Goal: Transaction & Acquisition: Purchase product/service

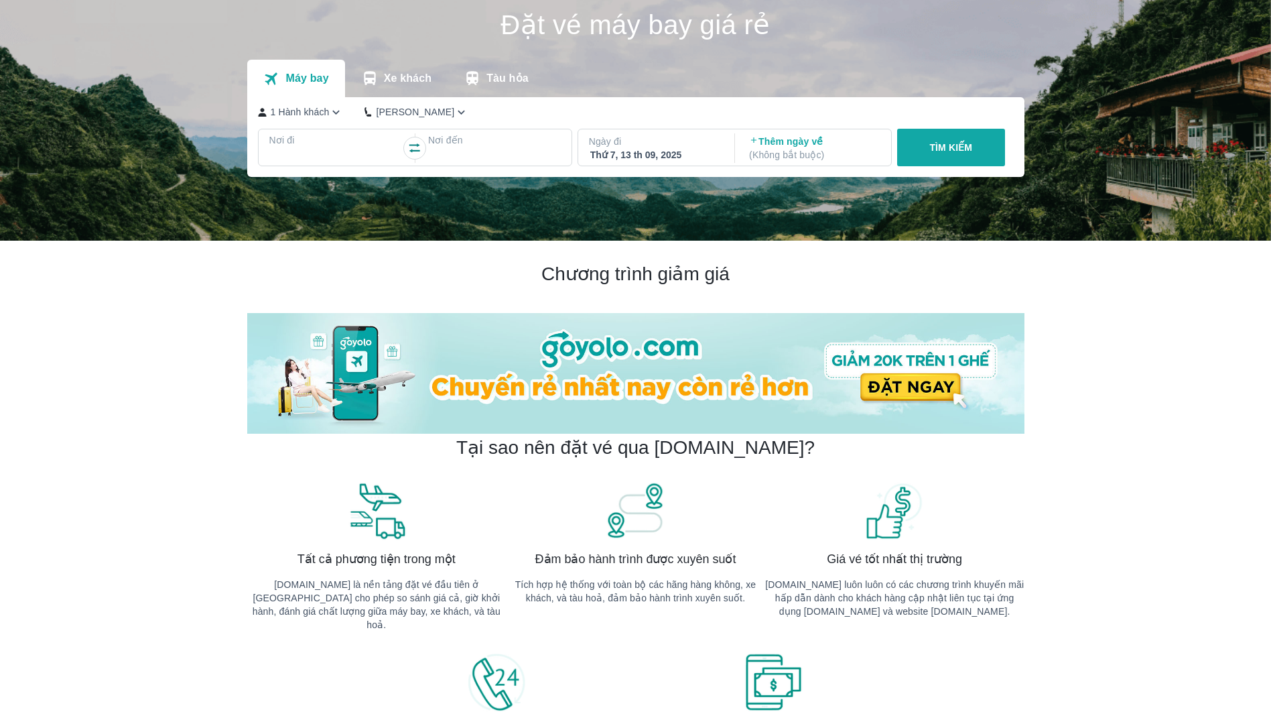
scroll to position [67, 0]
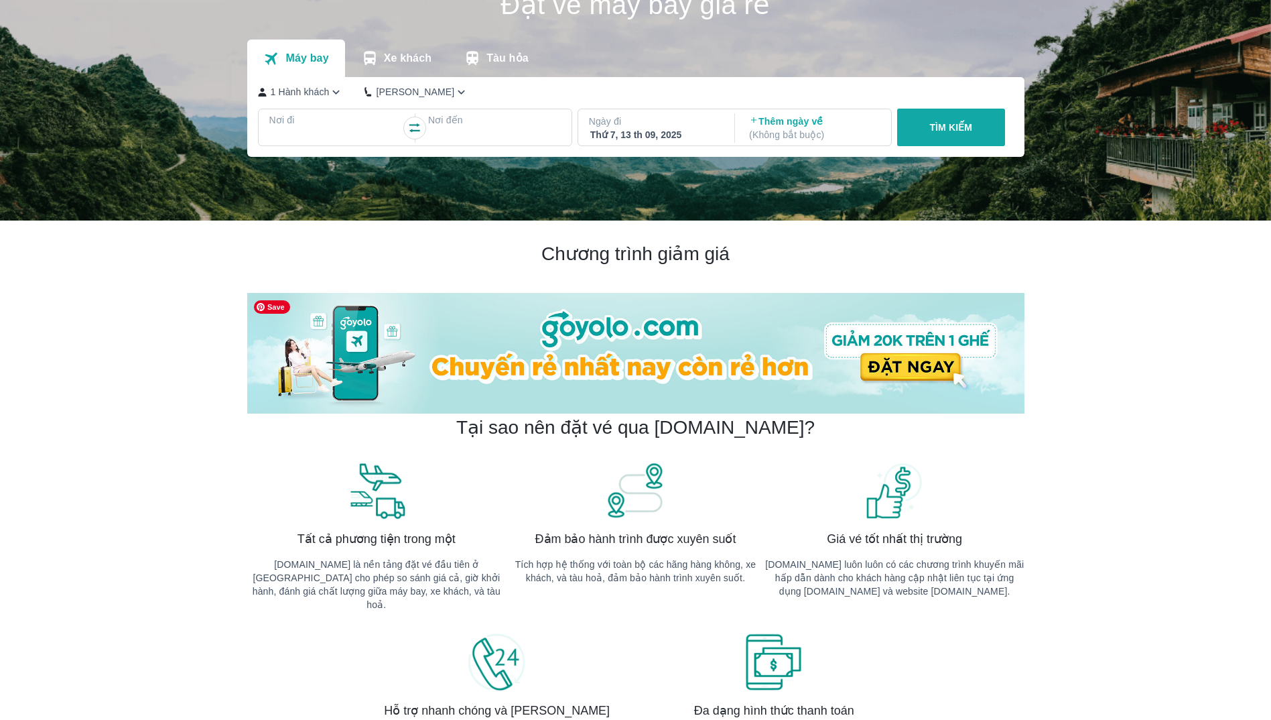
drag, startPoint x: 752, startPoint y: 314, endPoint x: 1109, endPoint y: 304, distance: 356.7
click at [877, 365] on img at bounding box center [635, 353] width 777 height 121
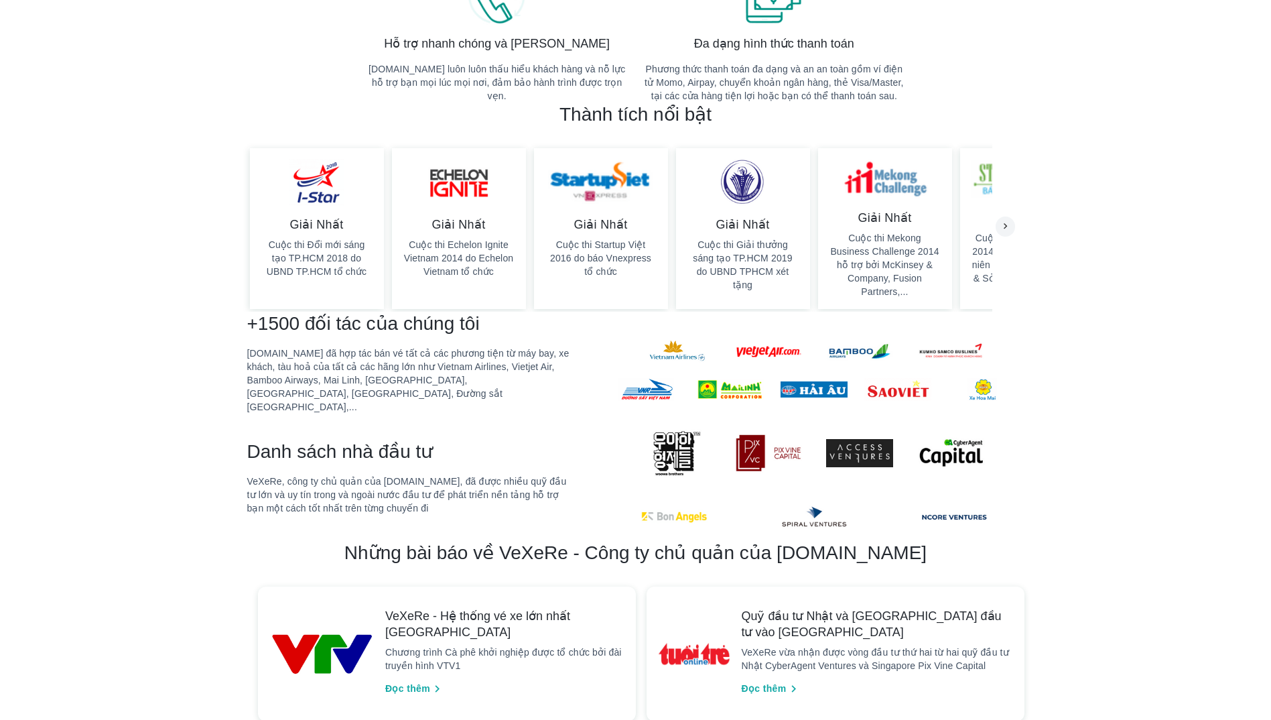
scroll to position [804, 0]
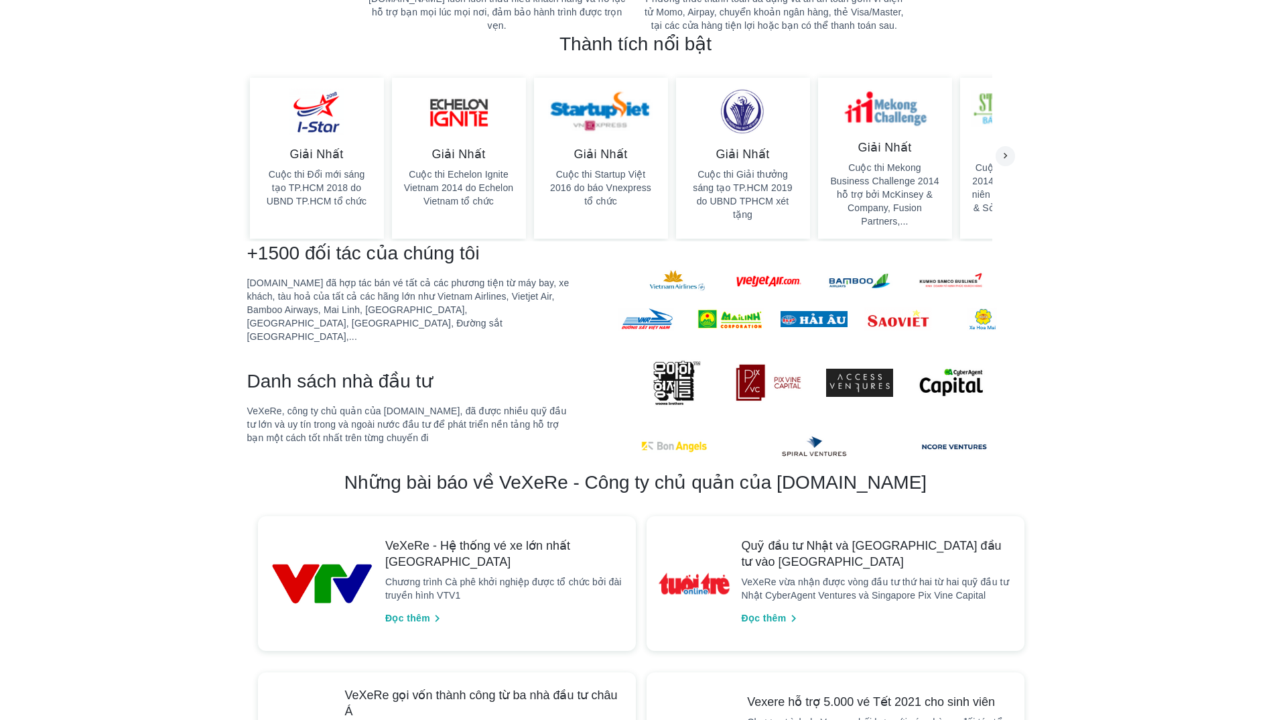
click at [1170, 172] on div "Chương trình giảm giá Tại sao nên đặt vé qua Goyolo.com? Tất cả phương tiện tro…" at bounding box center [635, 318] width 1271 height 1671
click at [430, 607] on button "Đọc thêm" at bounding box center [415, 618] width 70 height 22
click at [420, 611] on span "Đọc thêm" at bounding box center [407, 618] width 45 height 14
click at [187, 350] on div "Chương trình giảm giá Tại sao nên đặt vé qua Goyolo.com? Tất cả phương tiện tro…" at bounding box center [635, 318] width 1271 height 1671
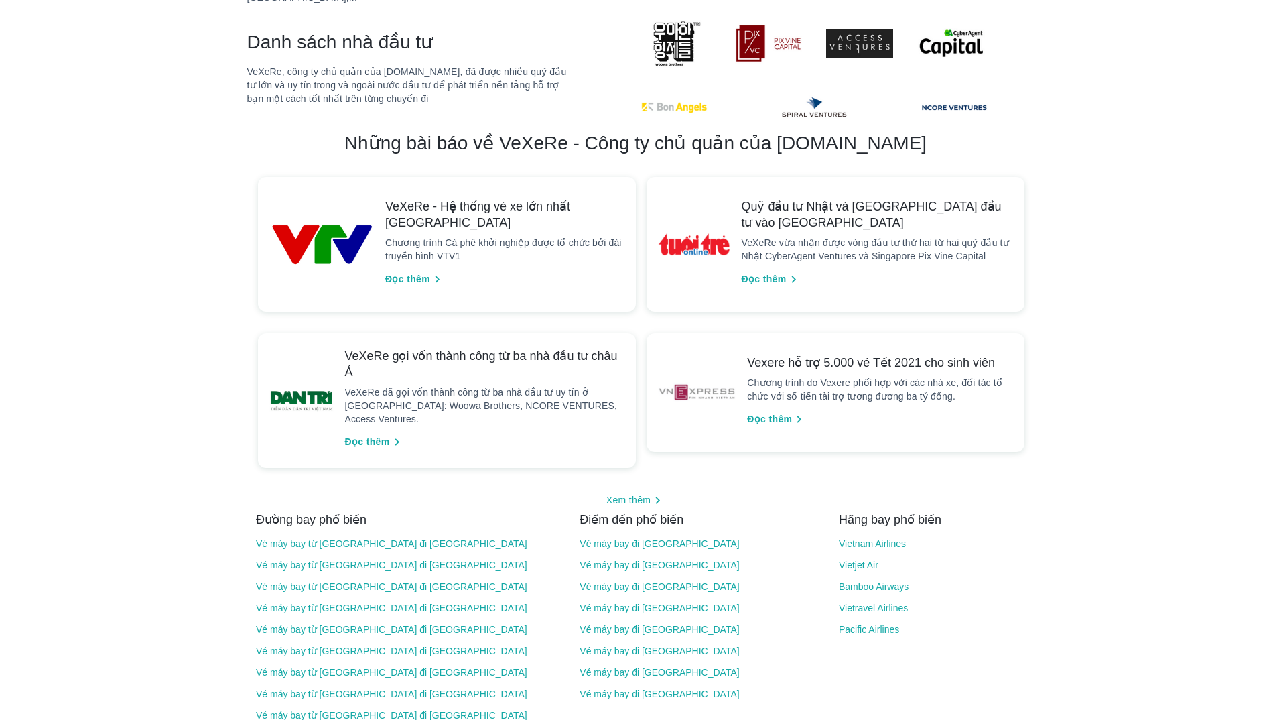
scroll to position [1206, 0]
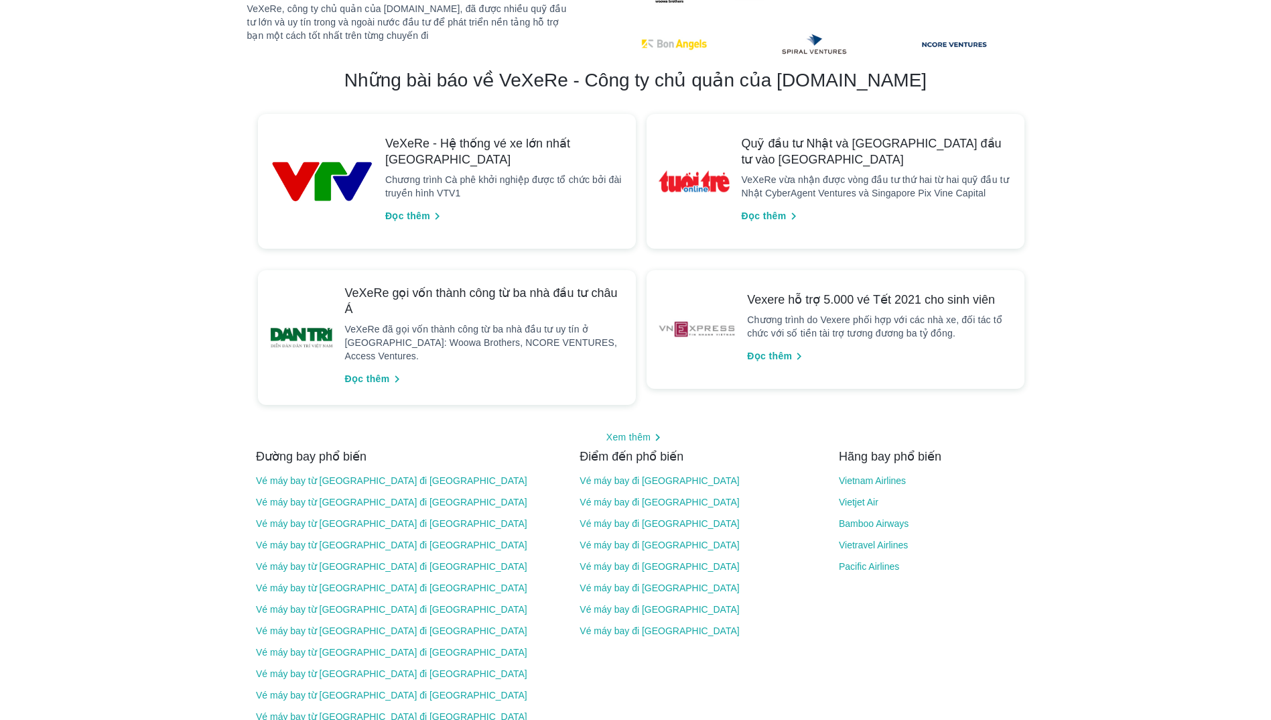
click at [630, 475] on link "Vé máy bay đi Sài Gòn" at bounding box center [700, 480] width 241 height 11
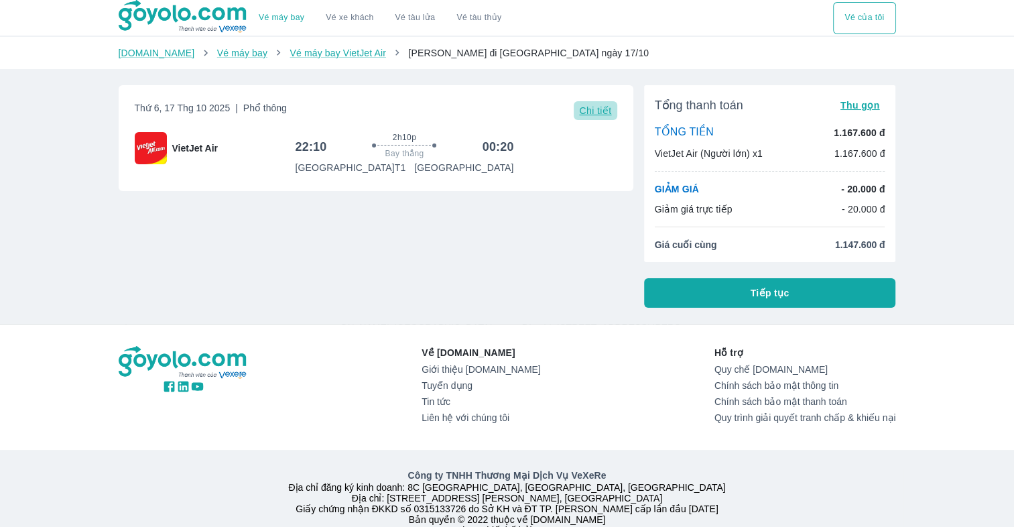
click at [591, 107] on span "Chi tiết" at bounding box center [595, 110] width 32 height 11
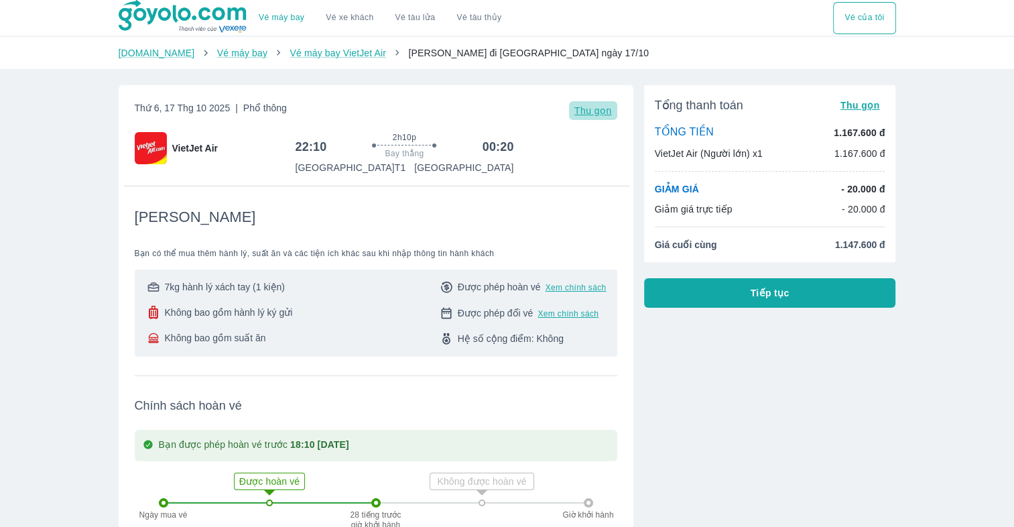
click at [591, 107] on span "Thu gọn" at bounding box center [593, 110] width 38 height 11
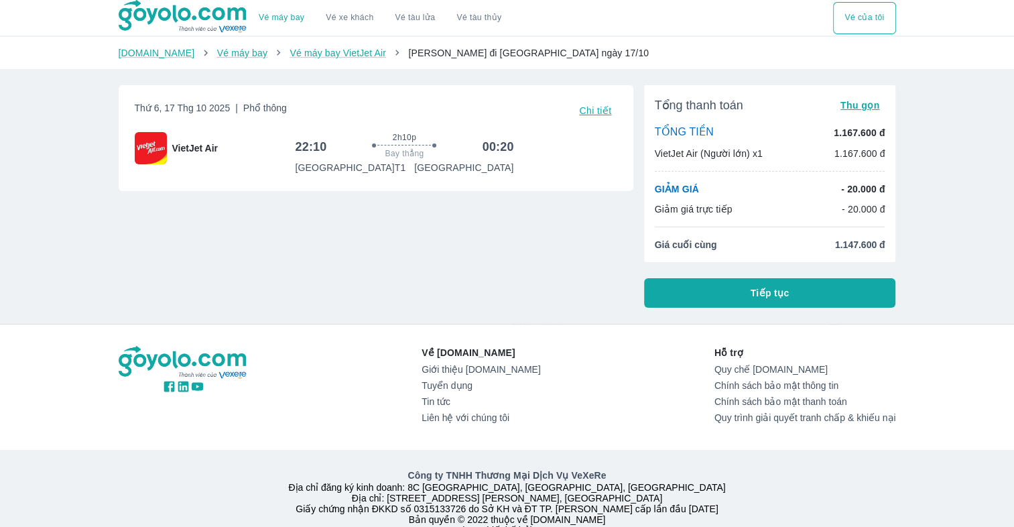
click at [606, 109] on span "Chi tiết" at bounding box center [595, 110] width 32 height 11
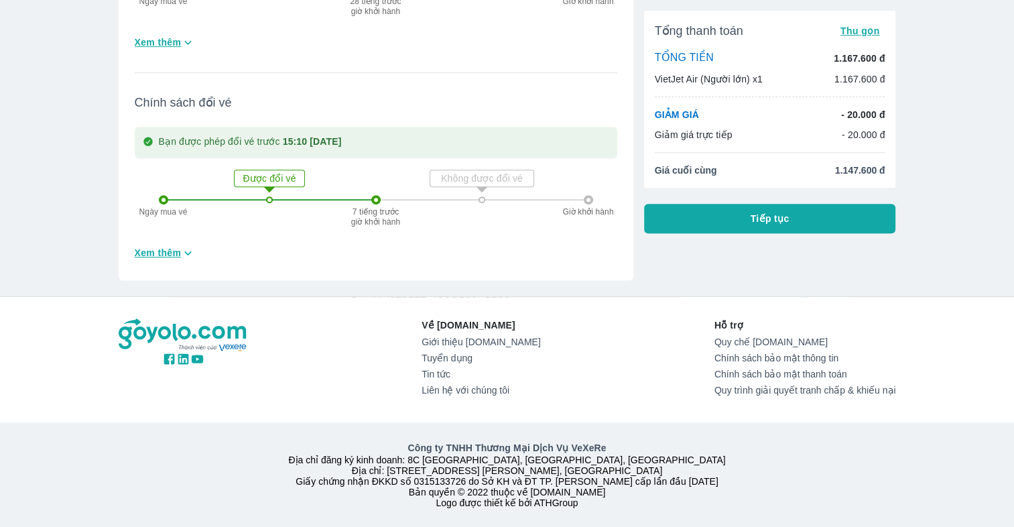
scroll to position [527, 0]
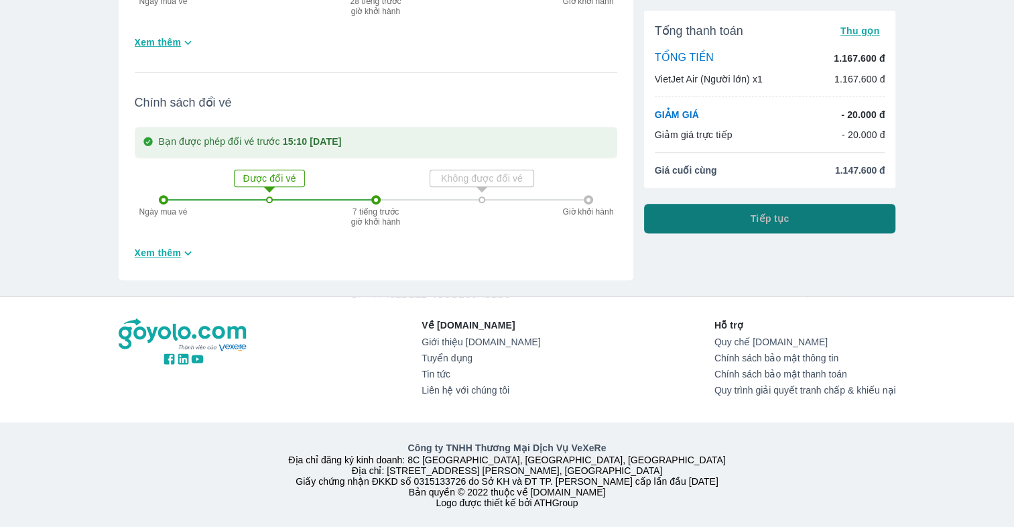
click at [788, 214] on span "Tiếp tục" at bounding box center [770, 218] width 39 height 13
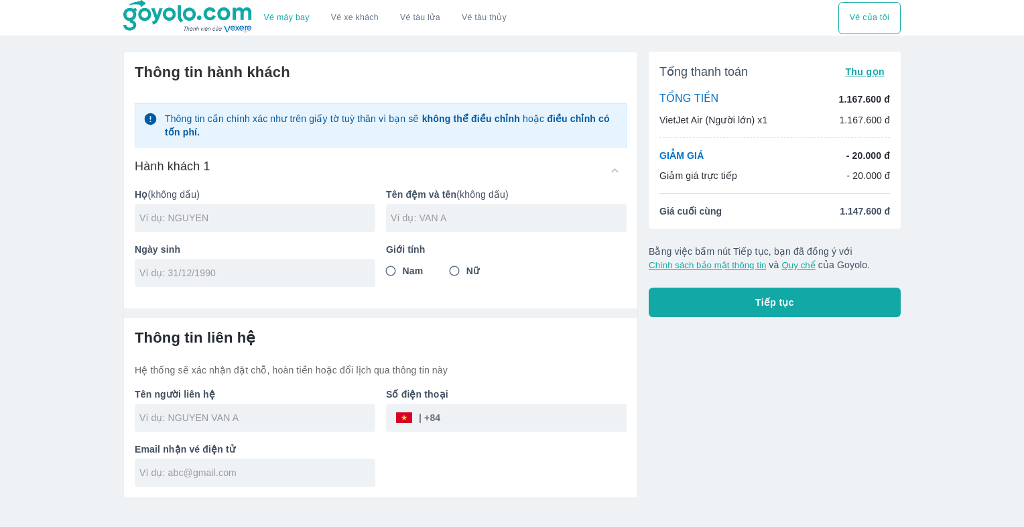
click at [253, 228] on div at bounding box center [255, 218] width 241 height 28
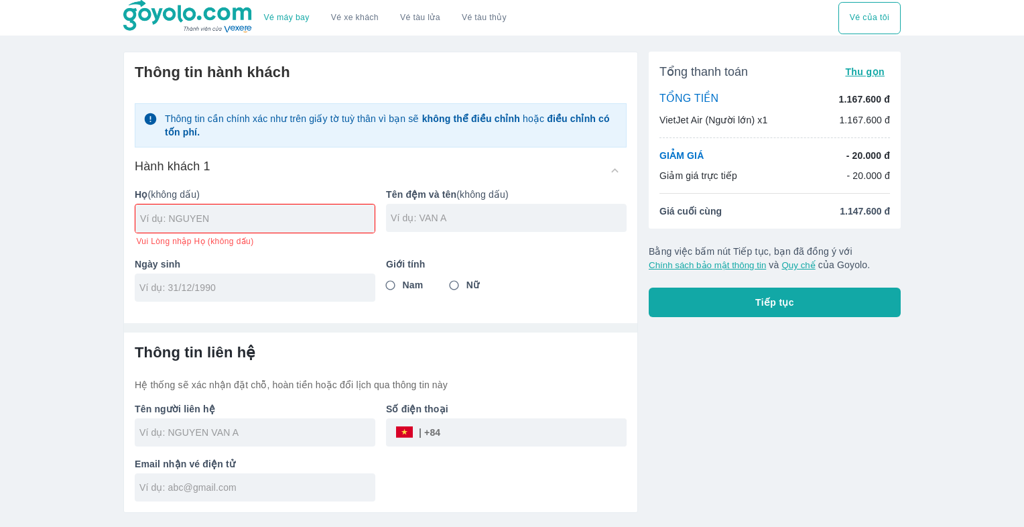
click at [246, 227] on div at bounding box center [254, 218] width 239 height 28
click at [241, 236] on span "Vui Lòng nhập Họ (không dấu)" at bounding box center [194, 241] width 117 height 11
click at [242, 300] on div at bounding box center [255, 287] width 241 height 28
click at [244, 228] on div at bounding box center [254, 218] width 239 height 28
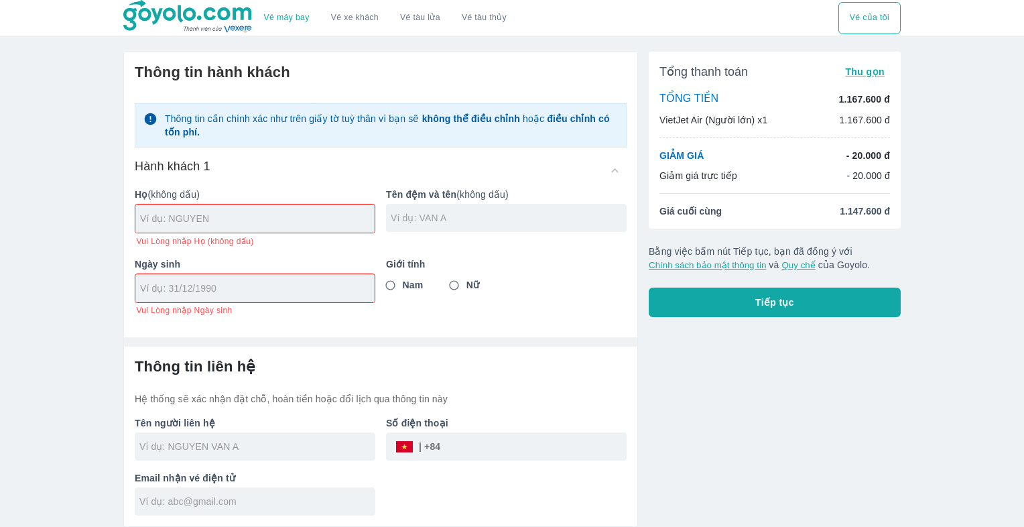
click at [421, 212] on input "text" at bounding box center [509, 217] width 236 height 13
click at [288, 220] on input "text" at bounding box center [257, 218] width 235 height 13
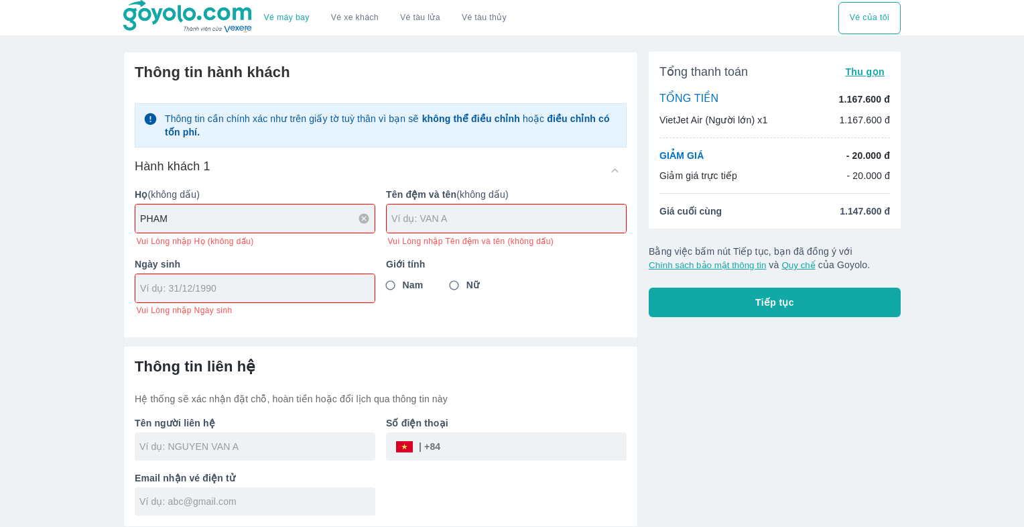
type input "PHAM"
type input "[PERSON_NAME]"
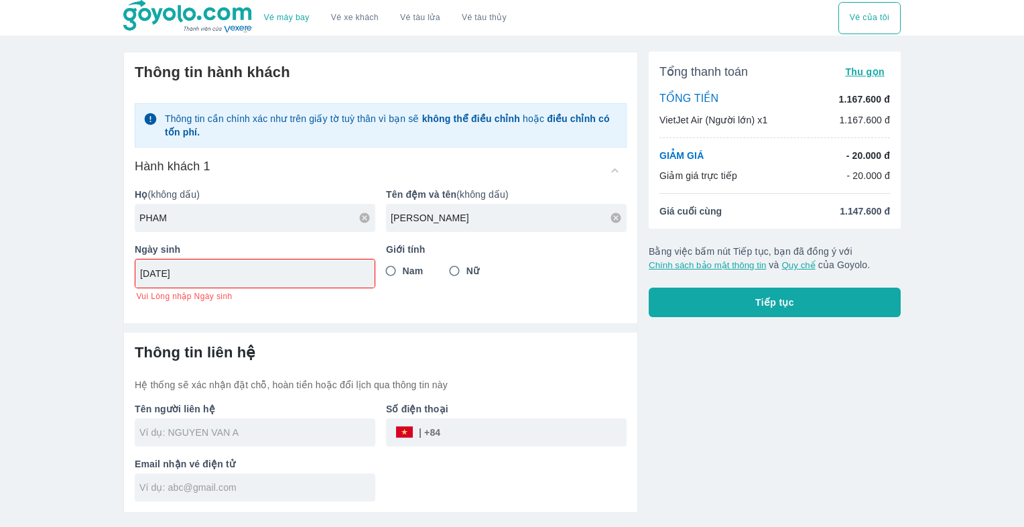
type input "[DATE]"
click at [393, 265] on input "Nam" at bounding box center [391, 271] width 24 height 24
radio input "true"
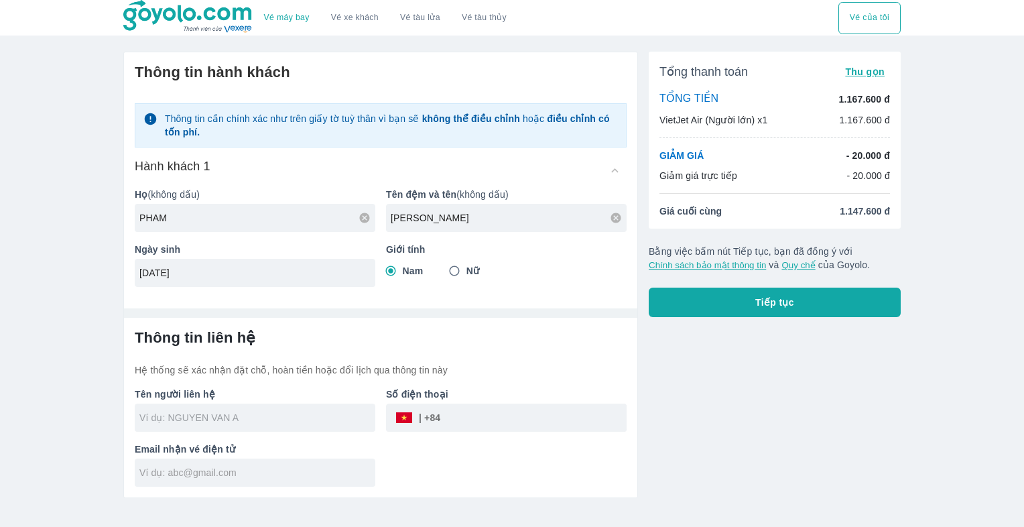
click at [292, 414] on input "text" at bounding box center [257, 417] width 236 height 13
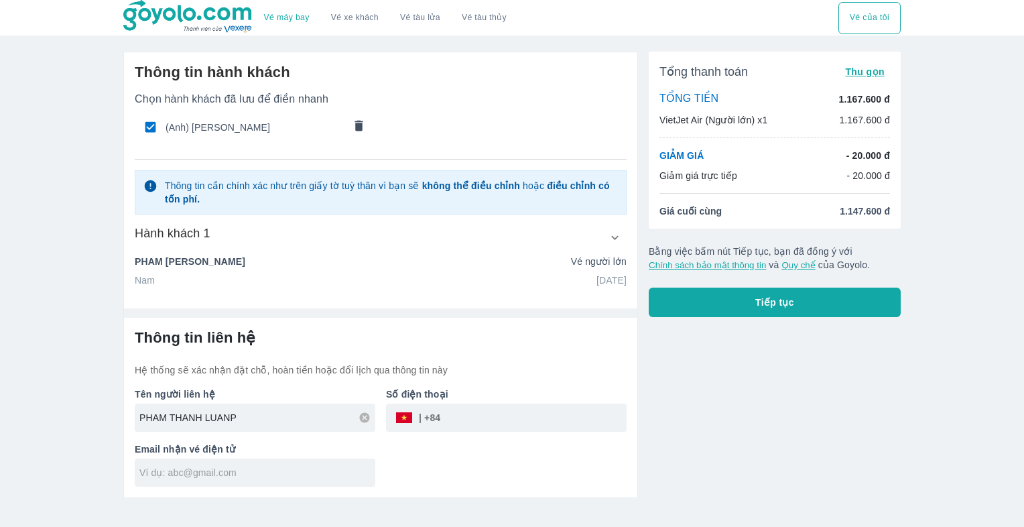
type input "[PERSON_NAME]"
click at [558, 400] on p "Số điện thoại" at bounding box center [506, 393] width 241 height 13
click at [537, 418] on input "tel" at bounding box center [533, 417] width 186 height 32
type input "397863470"
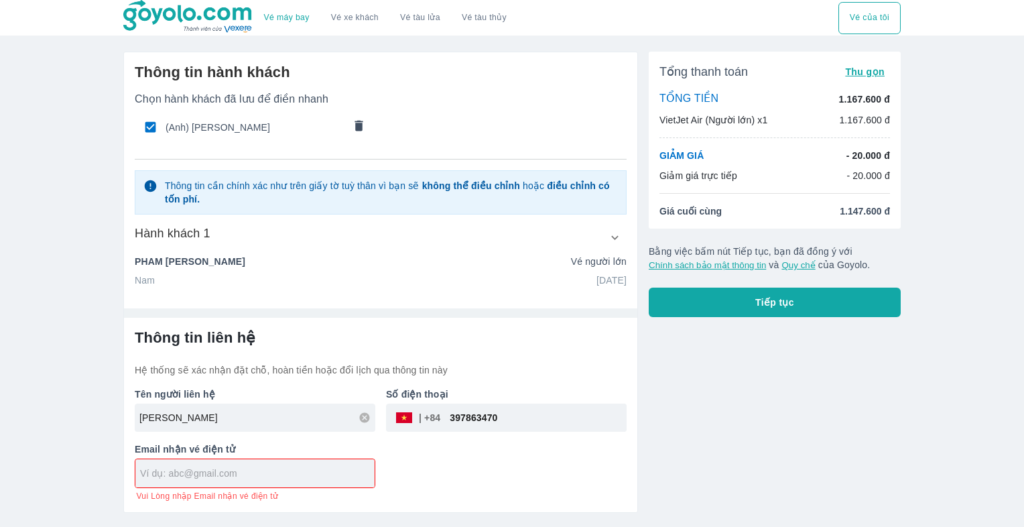
click at [257, 470] on input "text" at bounding box center [257, 472] width 235 height 13
type input "[EMAIL_ADDRESS][DOMAIN_NAME]"
click at [633, 424] on div "Thông tin liên hệ Hệ thống sẽ xác nhận đặt chỗ, hoàn tiền hoặc đổi lịch qua thô…" at bounding box center [380, 415] width 513 height 194
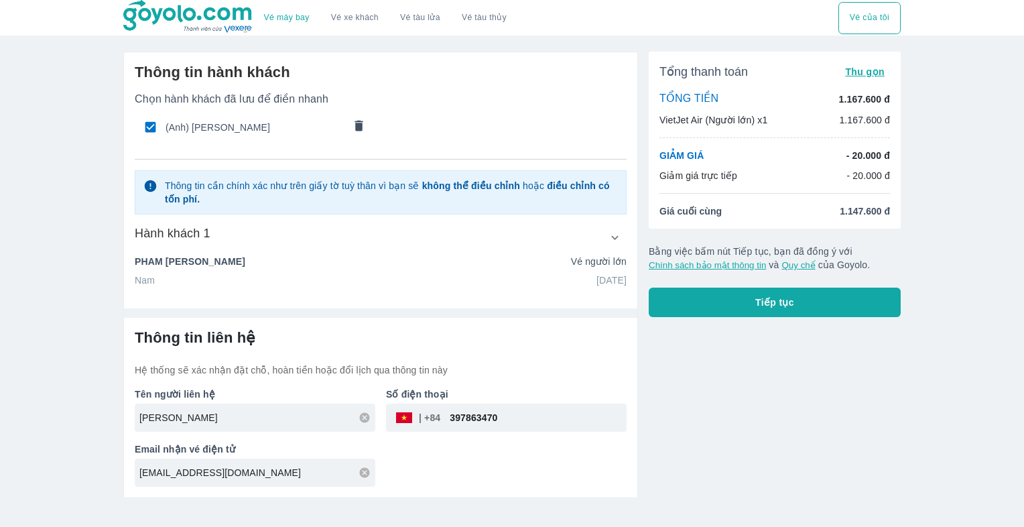
click at [786, 304] on span "Tiếp tục" at bounding box center [774, 302] width 39 height 13
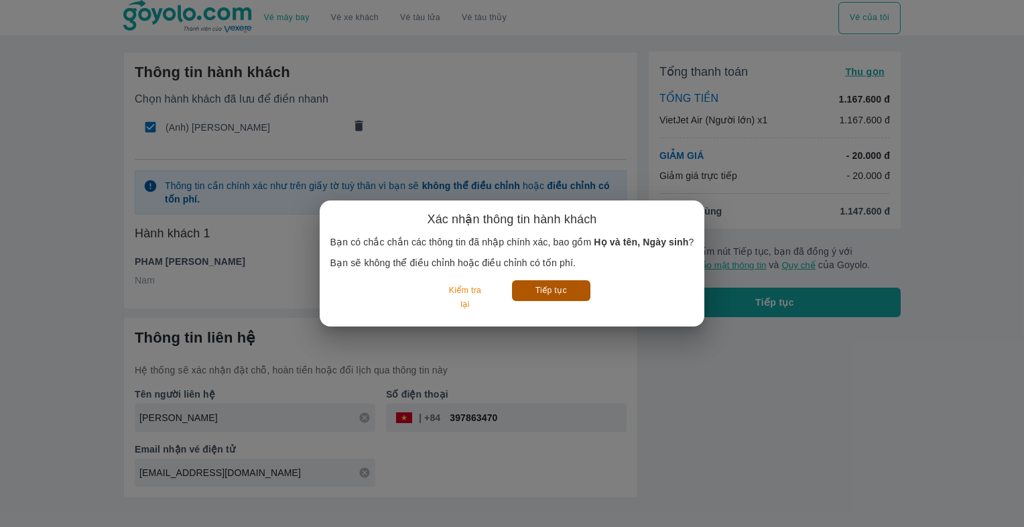
click at [562, 292] on button "Tiếp tục" at bounding box center [551, 290] width 78 height 21
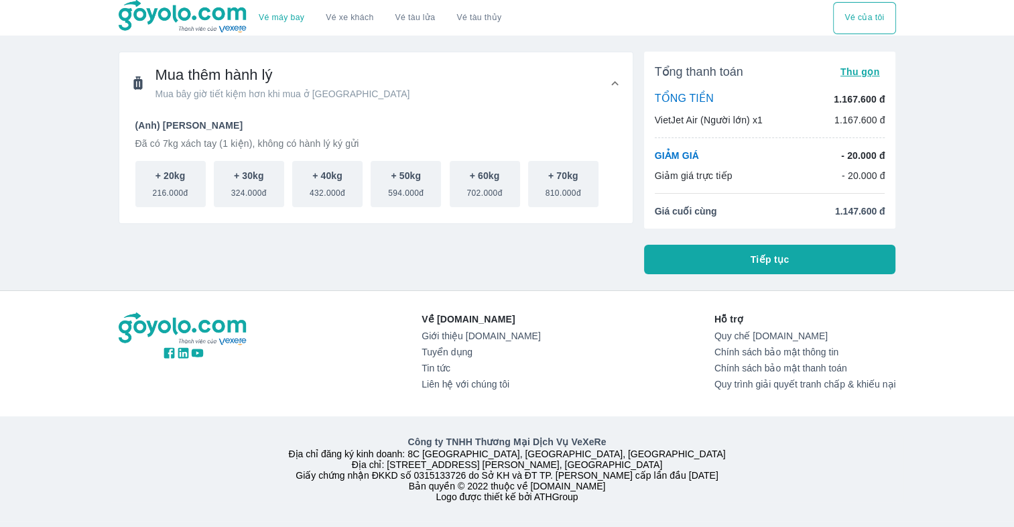
click at [779, 261] on span "Tiếp tục" at bounding box center [770, 259] width 39 height 13
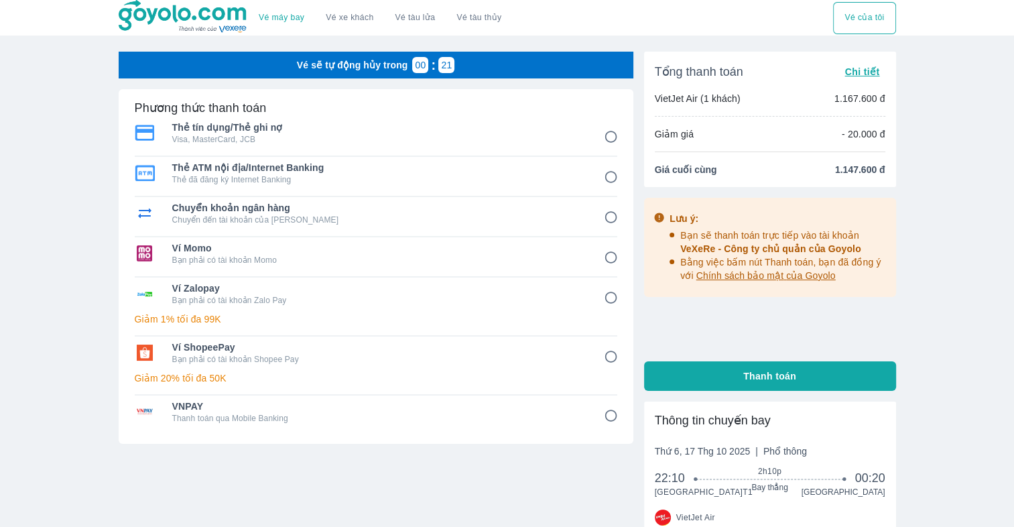
click at [858, 74] on span "Chi tiết" at bounding box center [862, 71] width 35 height 11
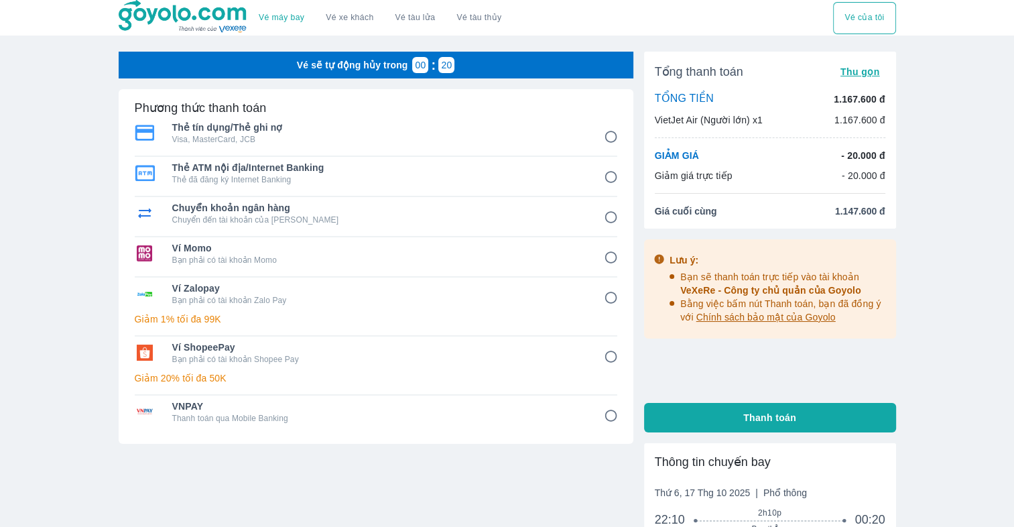
click at [859, 69] on span "Thu gọn" at bounding box center [860, 71] width 40 height 11
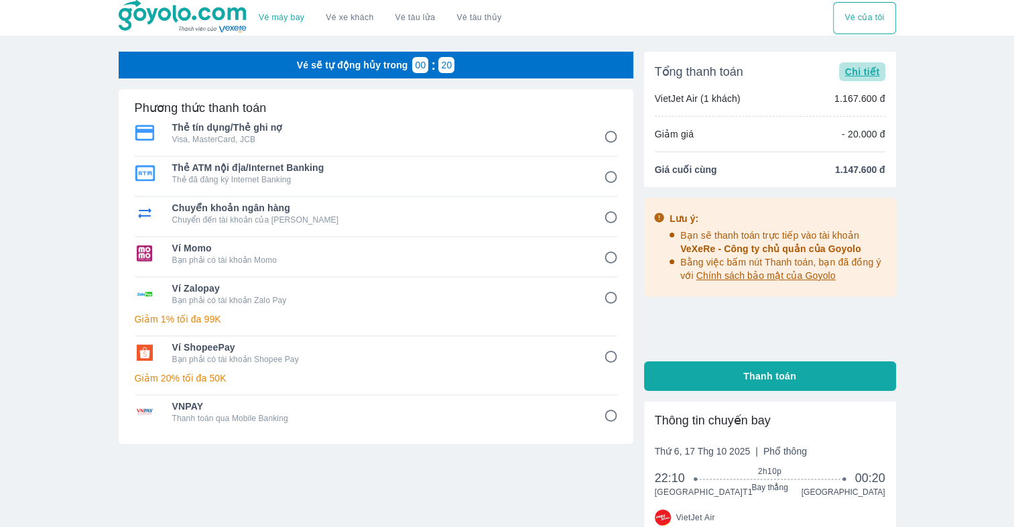
click at [859, 69] on span "Chi tiết" at bounding box center [862, 71] width 35 height 11
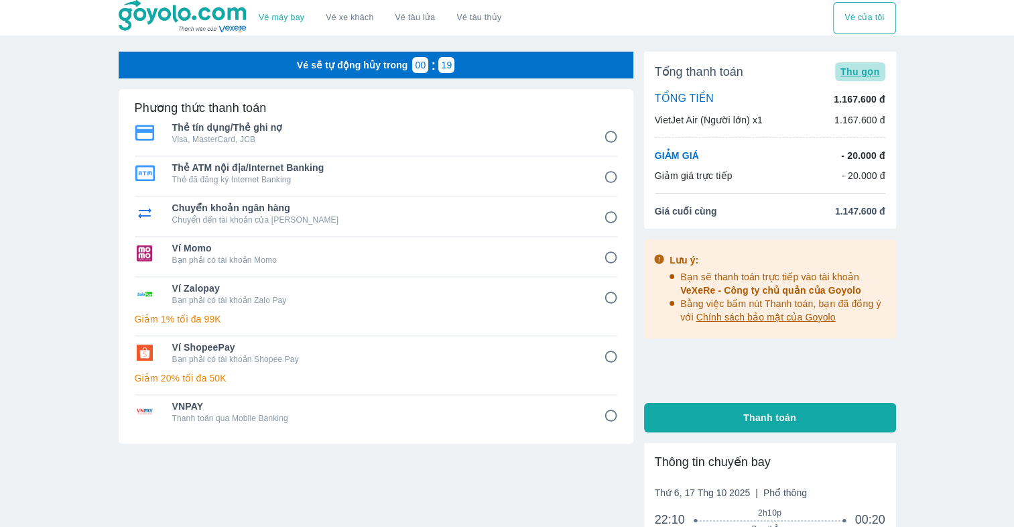
click at [859, 69] on span "Thu gọn" at bounding box center [860, 71] width 40 height 11
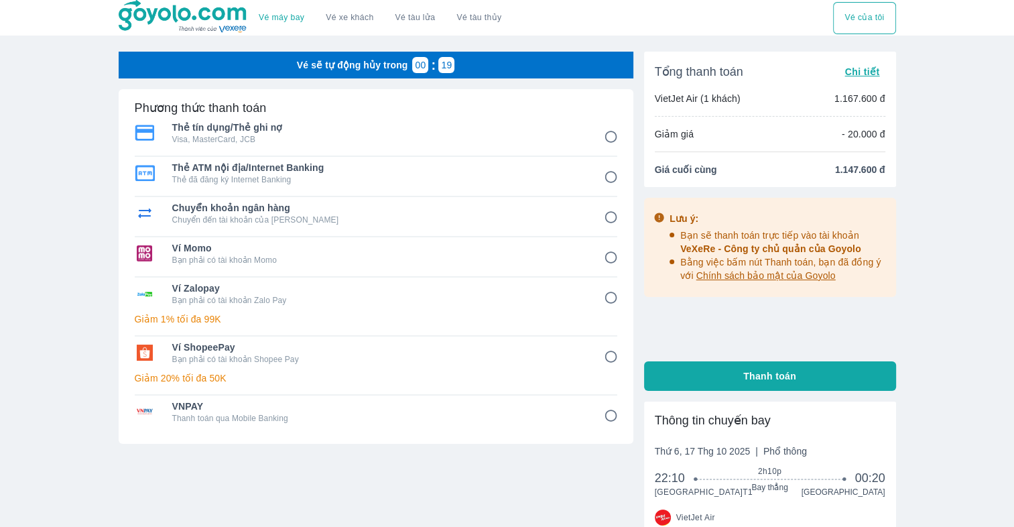
click at [859, 69] on span "Chi tiết" at bounding box center [862, 71] width 35 height 11
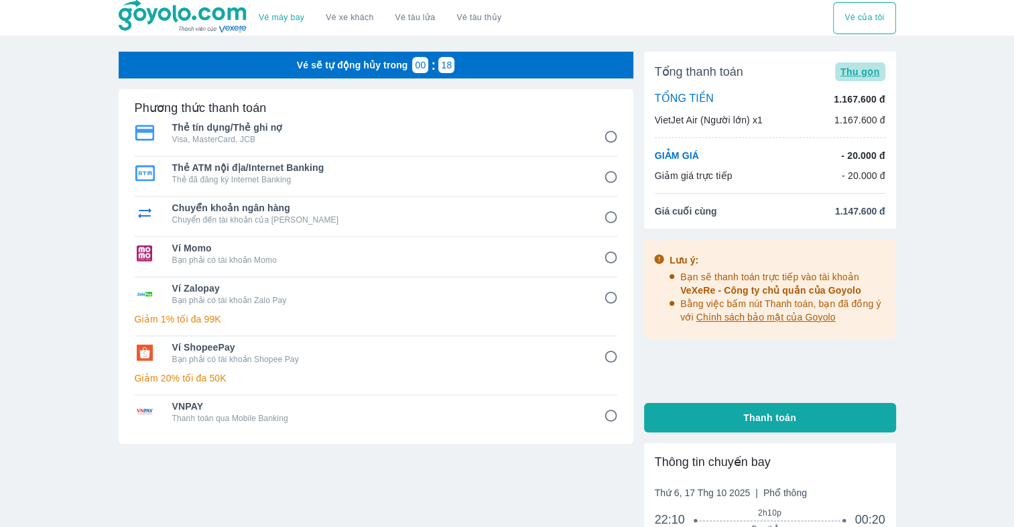
click at [859, 69] on span "Thu gọn" at bounding box center [860, 71] width 40 height 11
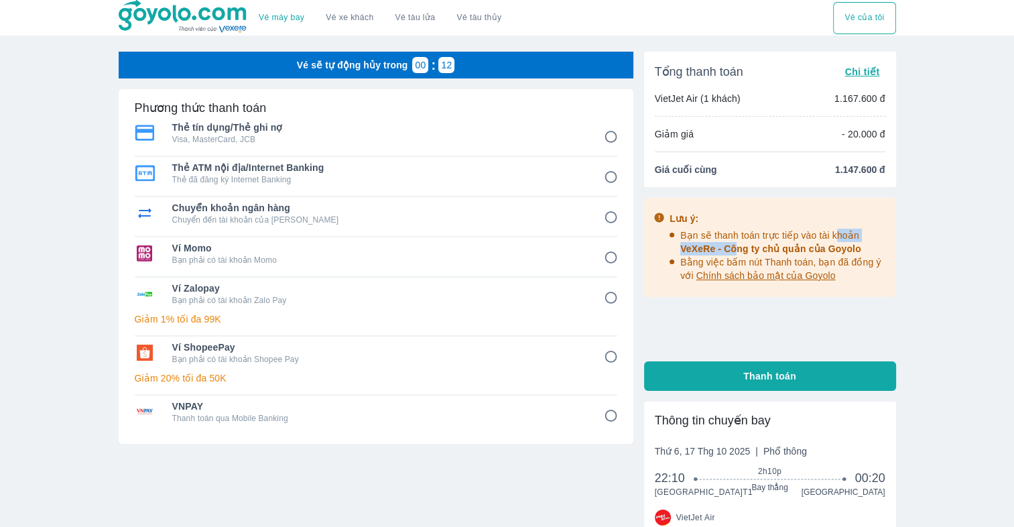
drag, startPoint x: 752, startPoint y: 241, endPoint x: 839, endPoint y: 241, distance: 87.1
click at [839, 241] on span "Bạn sẽ thanh toán trực tiếp vào tài khoản VeXeRe - Công ty chủ quản của Goyolo" at bounding box center [770, 242] width 181 height 24
drag, startPoint x: 839, startPoint y: 241, endPoint x: 907, endPoint y: 247, distance: 68.0
click at [949, 245] on div "Vé máy bay Vé xe khách Vé tàu lửa Vé tàu thủy Vé của tôi Vé sẽ tự động hủy tron…" at bounding box center [507, 343] width 1014 height 687
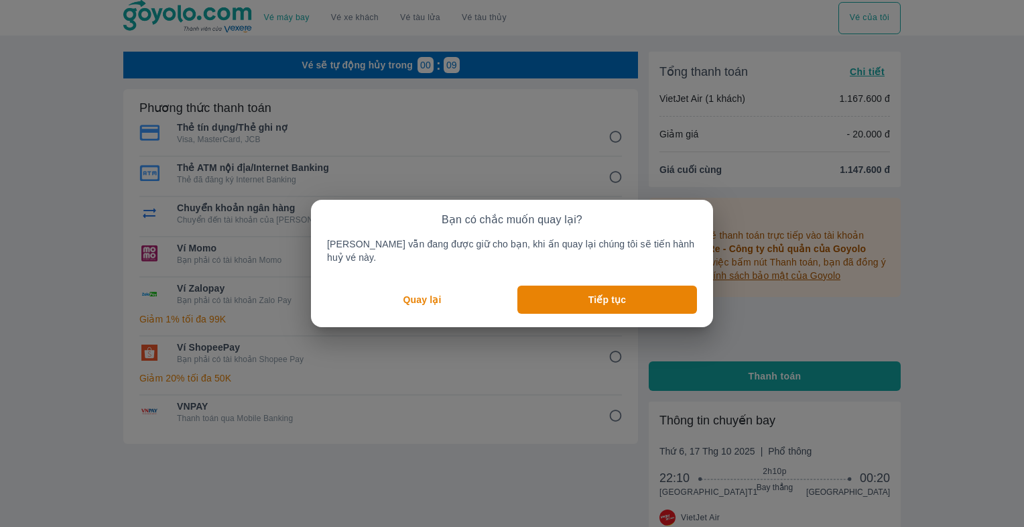
click at [469, 297] on button "Quay lại" at bounding box center [422, 300] width 190 height 28
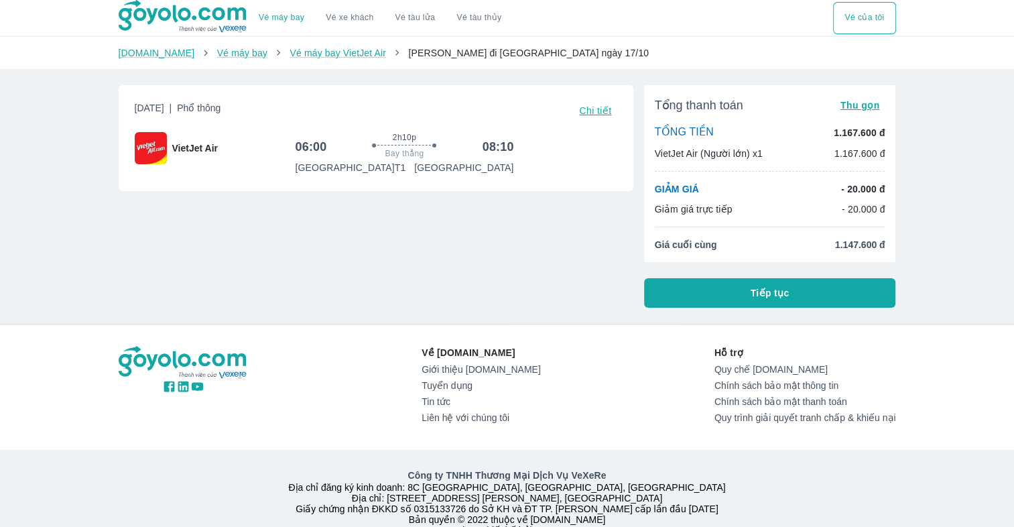
click at [595, 103] on button "Chi tiết" at bounding box center [595, 110] width 43 height 19
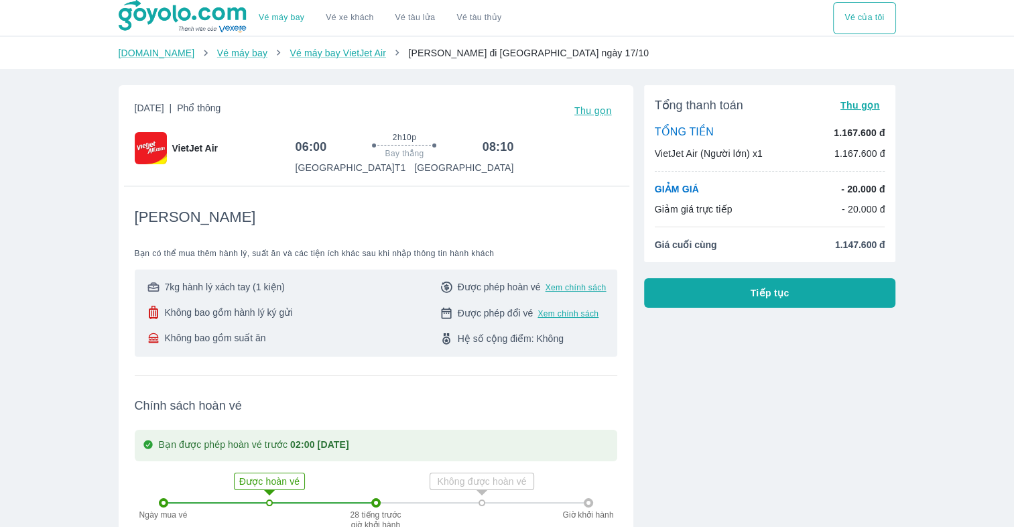
click at [593, 292] on span "Xem chính sách" at bounding box center [576, 287] width 61 height 11
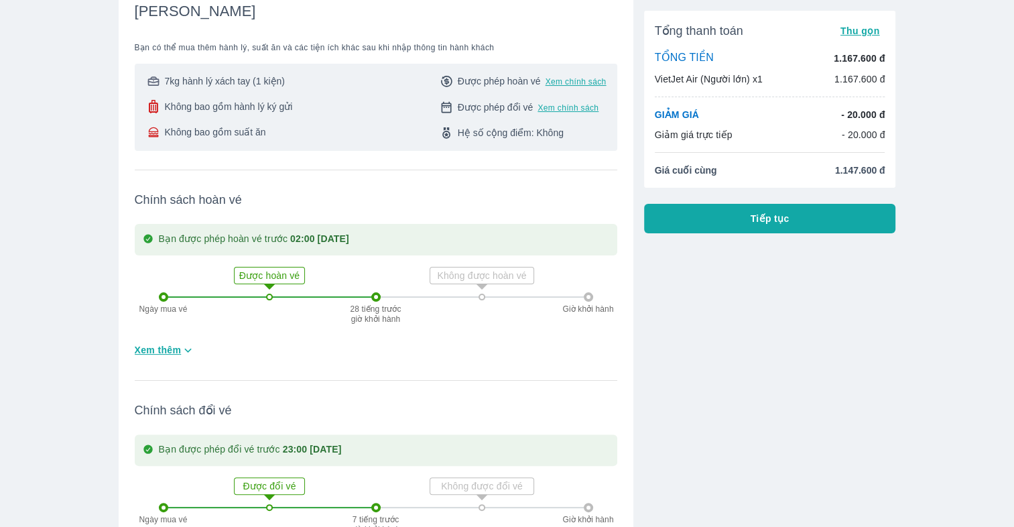
scroll to position [367, 0]
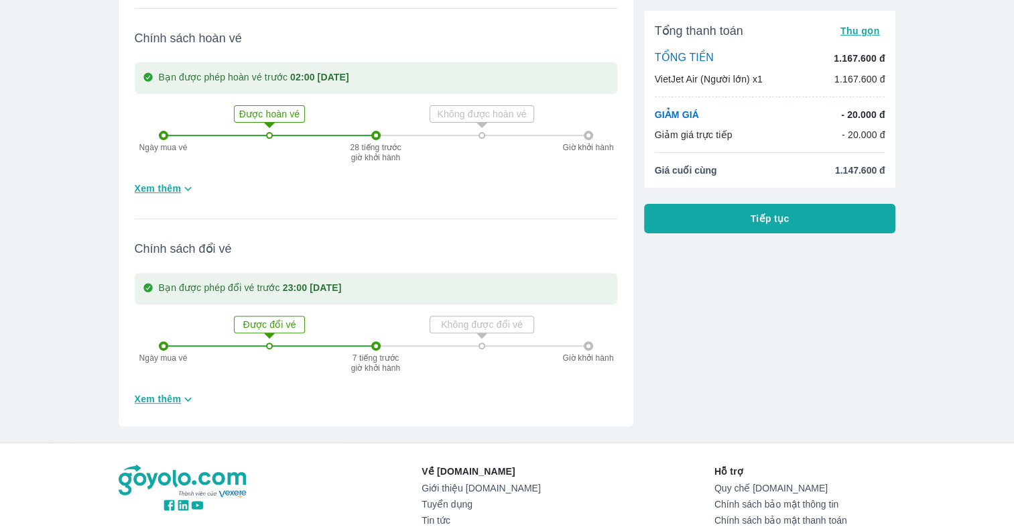
click at [188, 195] on icon "button" at bounding box center [188, 189] width 14 height 14
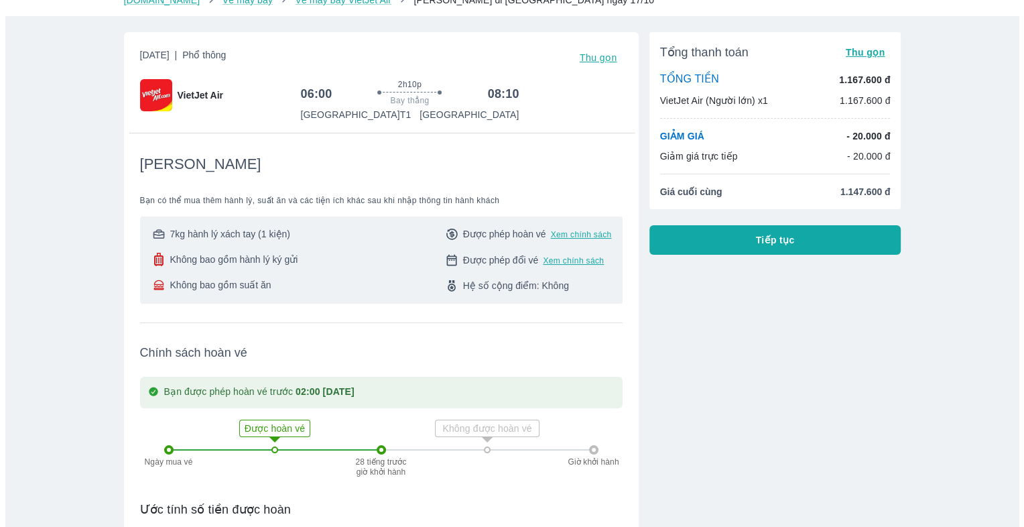
scroll to position [0, 0]
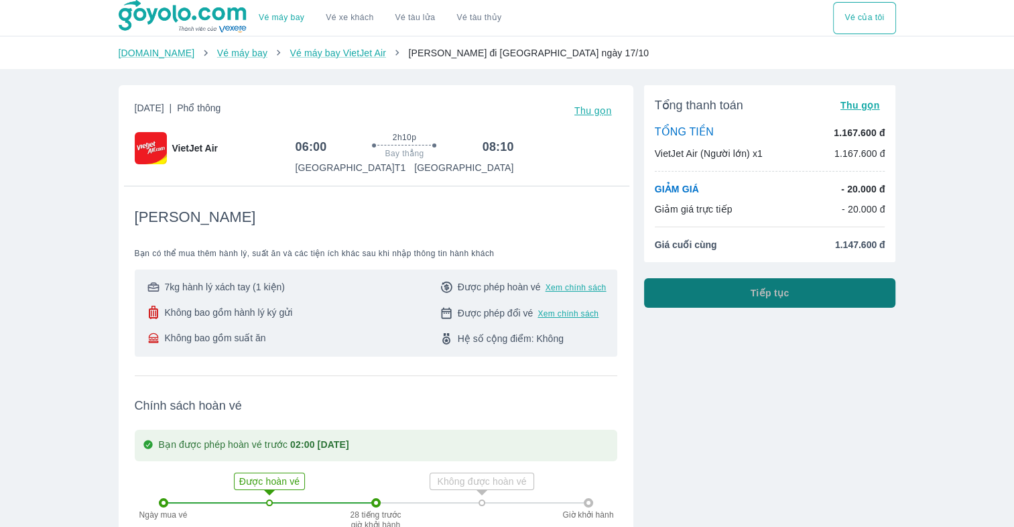
click at [816, 295] on button "Tiếp tục" at bounding box center [770, 292] width 252 height 29
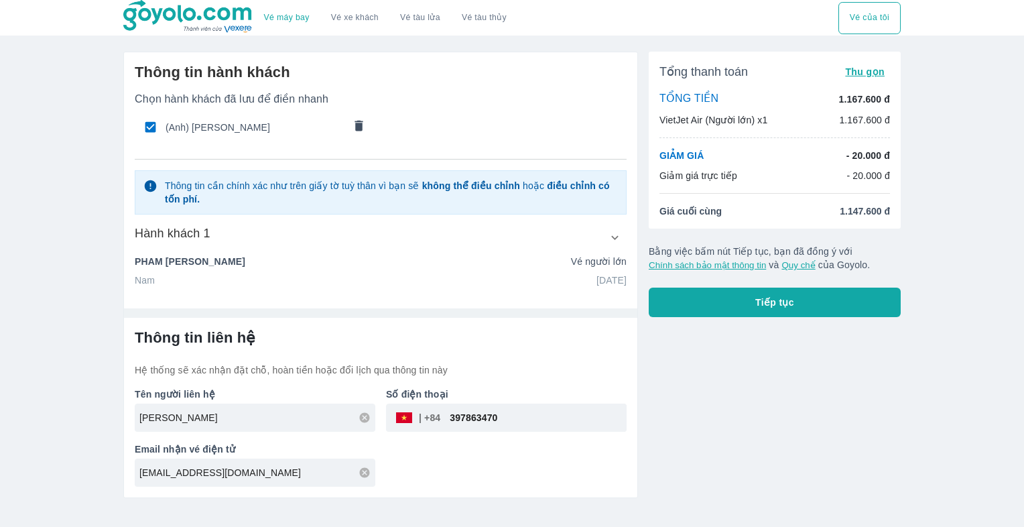
click at [618, 236] on icon "button" at bounding box center [614, 237] width 7 height 4
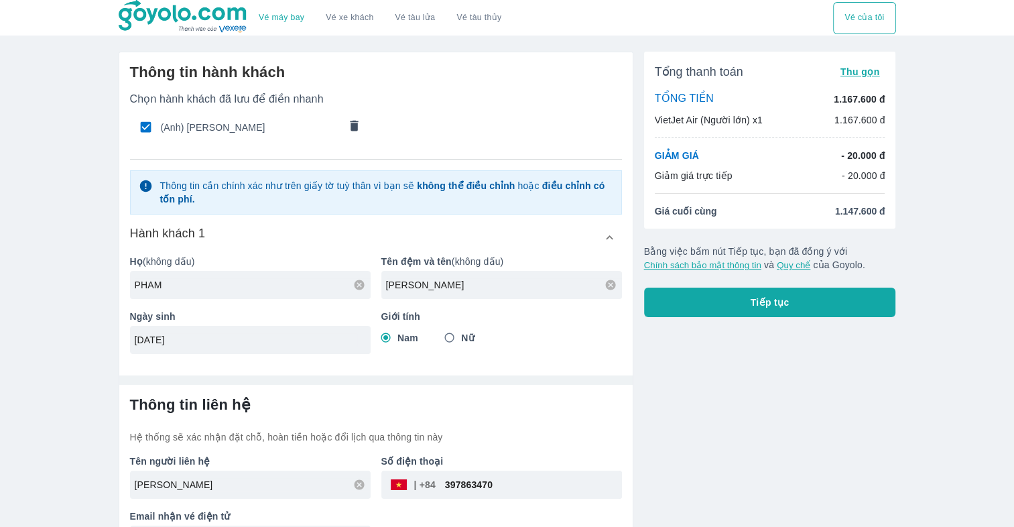
click at [618, 236] on button "button" at bounding box center [610, 237] width 24 height 24
